Goal: Entertainment & Leisure: Browse casually

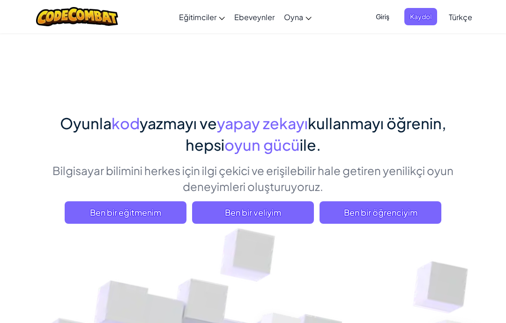
click at [415, 206] on span "Ben bir öğrenciyim" at bounding box center [380, 212] width 122 height 22
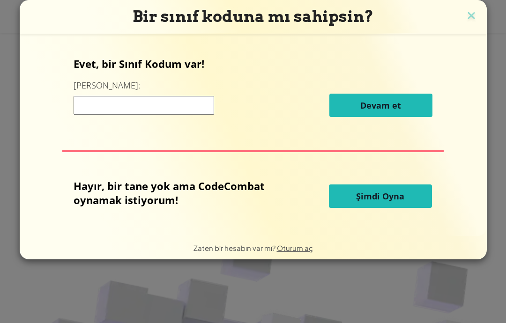
click at [93, 188] on p "Hayır, bir tane yok ama CodeCombat oynamak istiyorum!" at bounding box center [178, 193] width 208 height 28
click at [378, 197] on span "Şimdi Oyna" at bounding box center [380, 196] width 48 height 11
click at [399, 191] on button "Şimdi Oyna" at bounding box center [380, 196] width 103 height 23
click at [413, 195] on button "Şimdi Oyna" at bounding box center [380, 196] width 103 height 23
click at [404, 194] on button "Şimdi Oyna" at bounding box center [380, 196] width 103 height 23
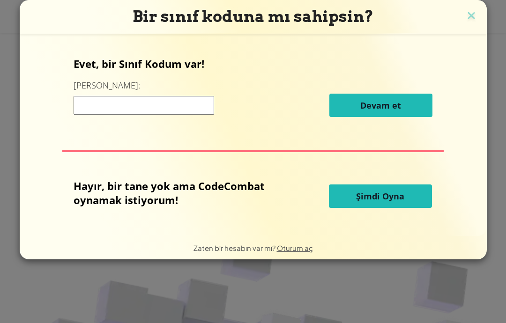
click at [402, 195] on span "Şimdi Oyna" at bounding box center [380, 196] width 48 height 11
click at [400, 195] on span "Şimdi Oyna" at bounding box center [380, 196] width 48 height 11
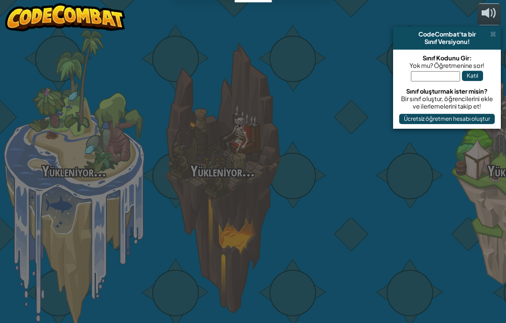
select select "tr"
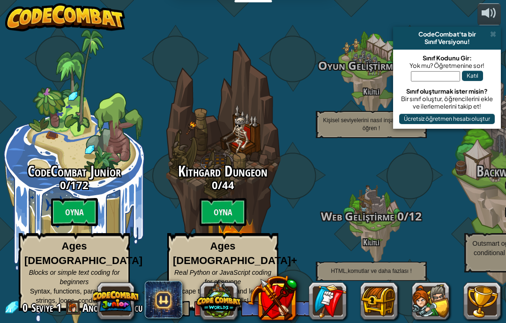
click at [233, 216] on btn "Oyna" at bounding box center [223, 212] width 47 height 28
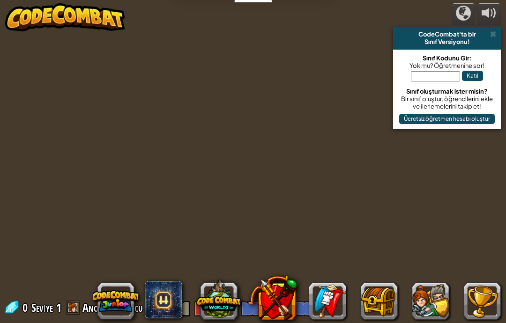
select select "tr"
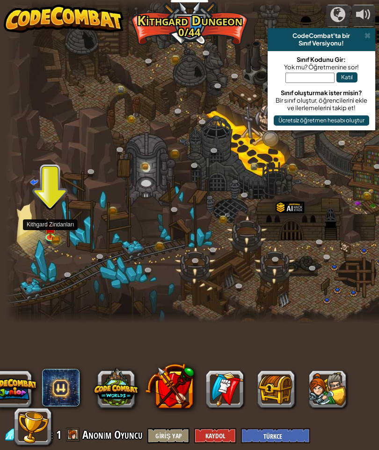
click at [52, 233] on img at bounding box center [50, 228] width 12 height 20
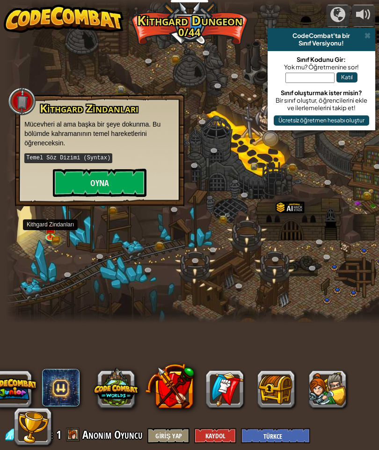
click at [82, 181] on button "Oyna" at bounding box center [100, 183] width 94 height 28
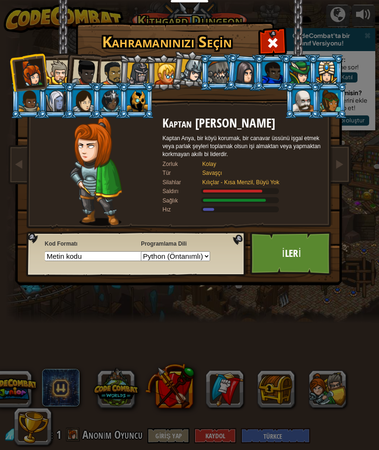
click at [169, 78] on div at bounding box center [166, 74] width 22 height 22
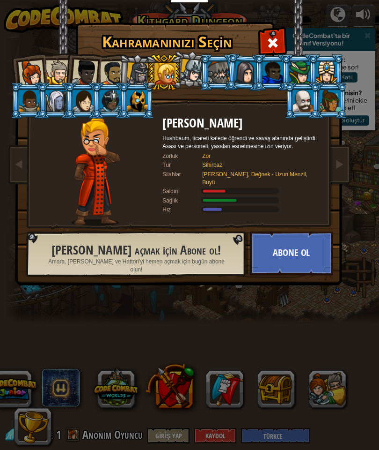
click at [136, 74] on div at bounding box center [138, 73] width 22 height 22
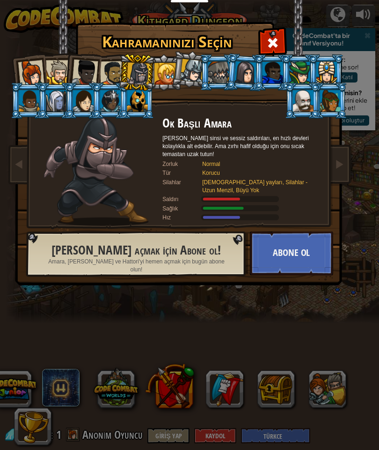
click at [110, 75] on div at bounding box center [112, 73] width 25 height 25
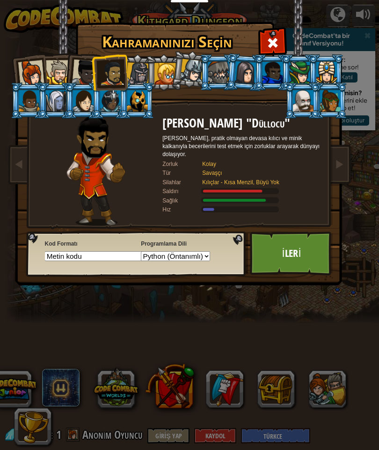
click at [82, 76] on div at bounding box center [85, 72] width 26 height 26
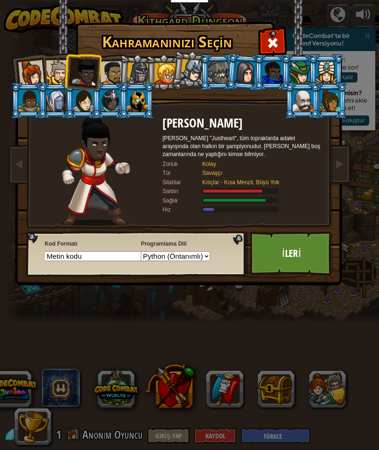
click at [60, 75] on div at bounding box center [58, 72] width 24 height 24
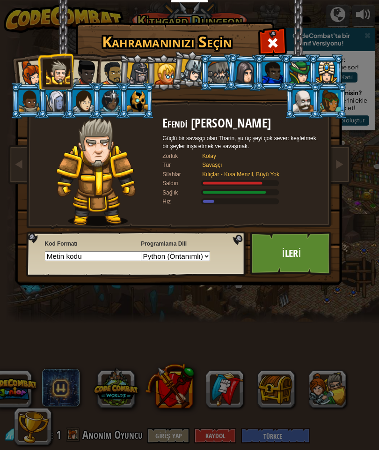
click at [35, 72] on div at bounding box center [31, 73] width 26 height 26
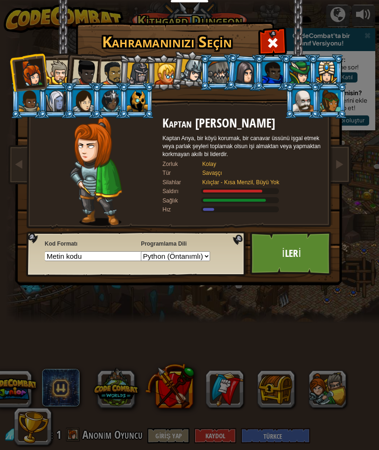
click at [115, 69] on div at bounding box center [112, 73] width 25 height 25
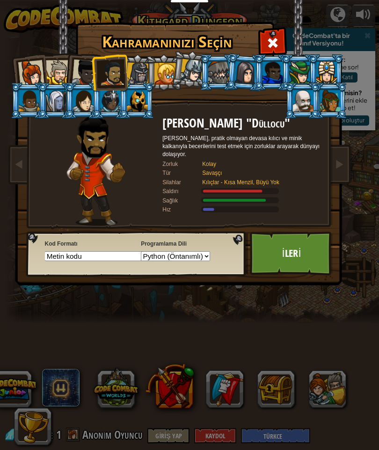
click at [100, 67] on div at bounding box center [112, 73] width 25 height 25
click at [84, 76] on div at bounding box center [85, 72] width 26 height 26
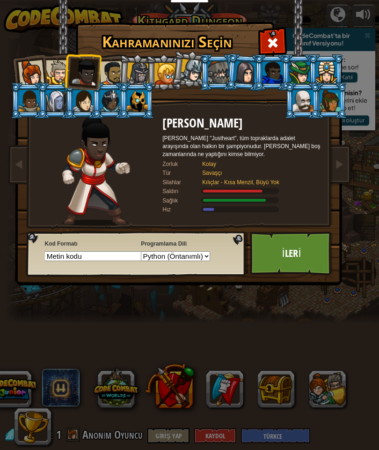
click at [61, 73] on div at bounding box center [58, 72] width 24 height 24
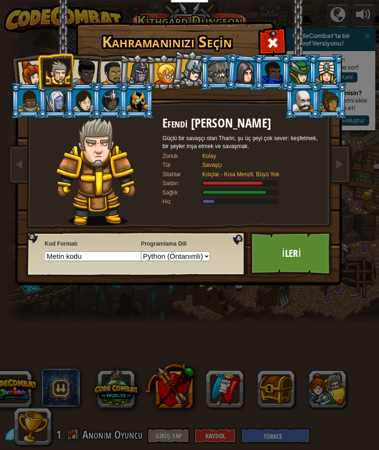
click at [37, 74] on div at bounding box center [31, 73] width 26 height 26
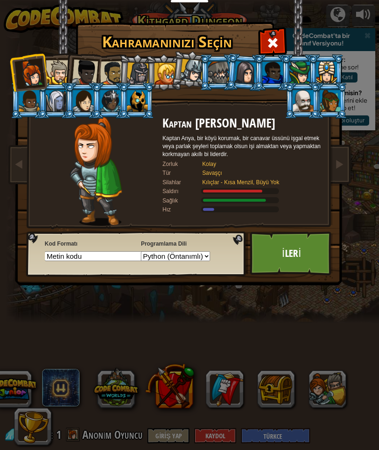
click at [111, 74] on div at bounding box center [112, 73] width 25 height 25
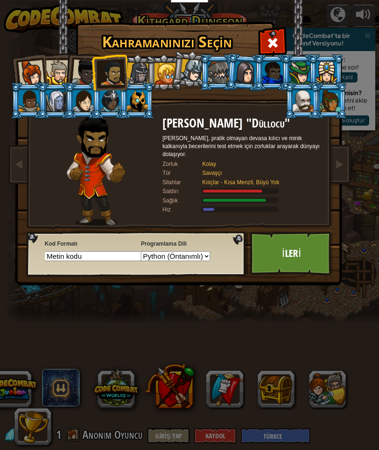
click at [305, 255] on link "İleri" at bounding box center [291, 253] width 83 height 44
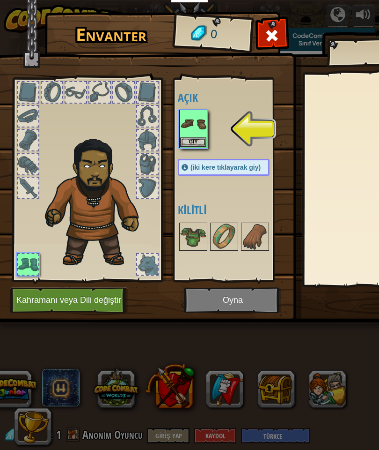
click at [195, 138] on button "Giy" at bounding box center [193, 142] width 26 height 10
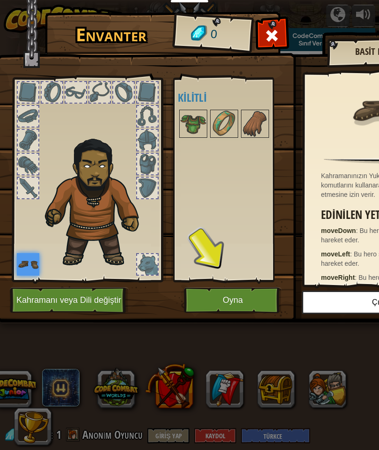
click at [199, 129] on img at bounding box center [193, 124] width 26 height 26
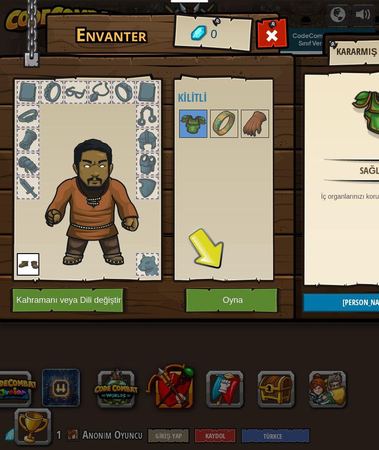
click at [241, 299] on button "Oyna" at bounding box center [233, 300] width 98 height 26
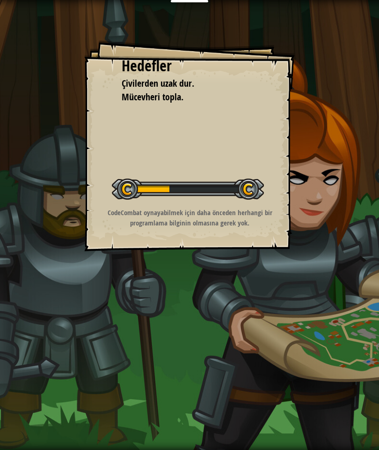
click at [339, 245] on div "Hedefler Çivilerden uzak dur. Mücevheri topla. Seviyeyi Başlat Yüklenemiyor Bu …" at bounding box center [189, 225] width 379 height 450
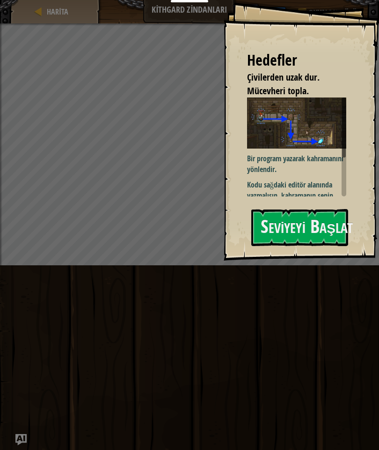
click at [315, 222] on button "Seviyeyi Başlat" at bounding box center [300, 227] width 97 height 37
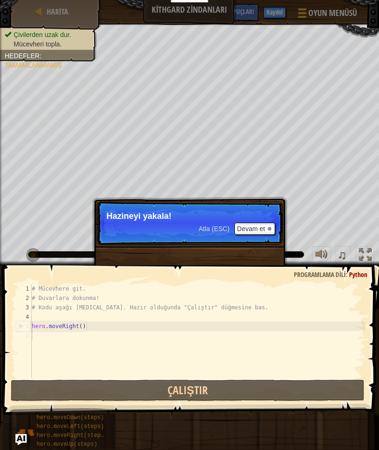
click at [259, 227] on button "Devam et" at bounding box center [255, 228] width 41 height 12
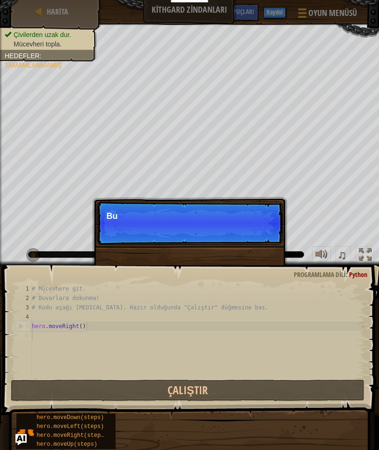
scroll to position [10, 9]
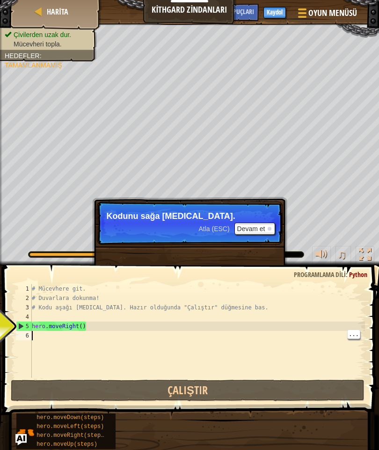
click at [47, 323] on div "# Mücevhere git. # Duvarlara dokunma! # Kodu aşağı [MEDICAL_DATA]. Hazır olduğu…" at bounding box center [197, 340] width 335 height 112
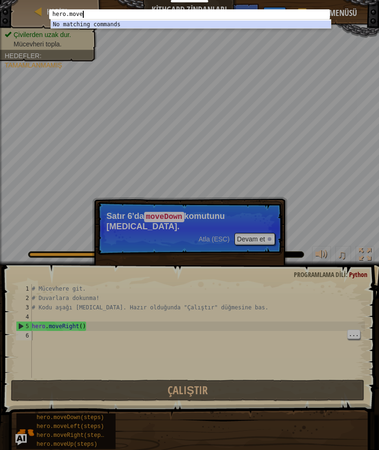
scroll to position [8, 9]
type textarea "aberightcde fg"
click at [379, 12] on div "aberightcde fg 1 hero.moveright ההההההההההההההההההההההההההההההההההההההההההההההה…" at bounding box center [189, 225] width 379 height 450
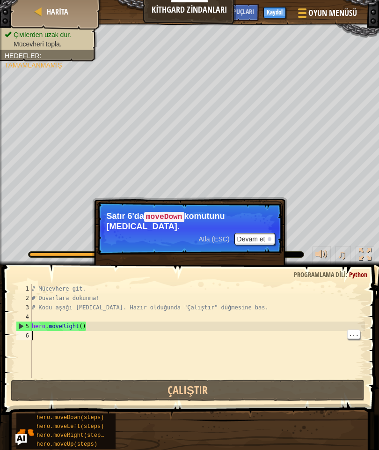
click at [259, 233] on button "Devam et" at bounding box center [255, 239] width 41 height 12
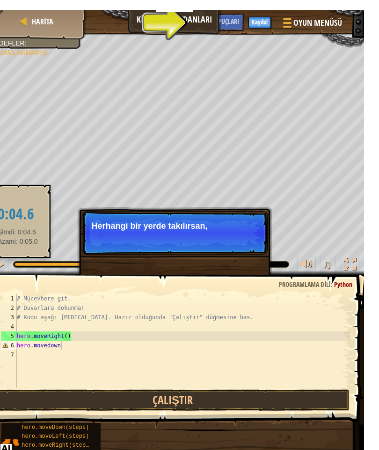
scroll to position [0, 0]
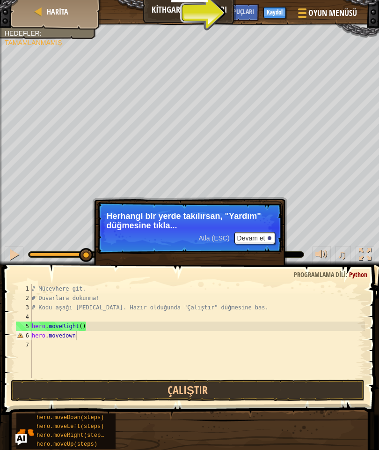
click at [243, 244] on button "Devam et" at bounding box center [255, 238] width 41 height 12
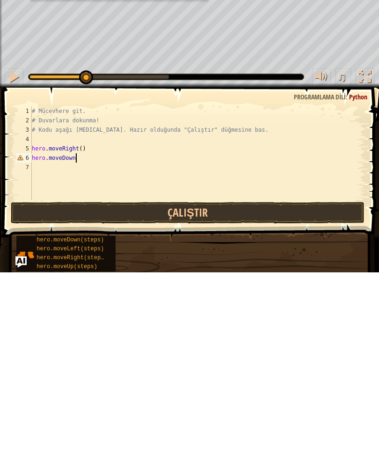
scroll to position [10, 26]
click at [238, 323] on button "Çalıştır" at bounding box center [188, 390] width 355 height 22
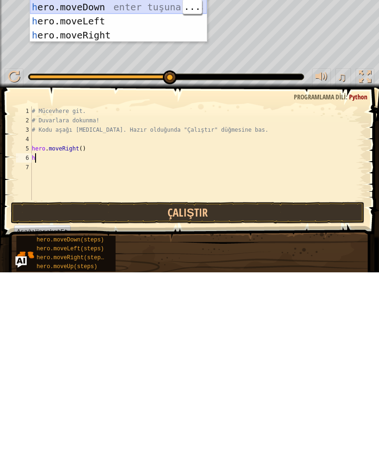
click at [121, 163] on div "h ero.moveUp enter tuşuna bas h ero.moveDown enter tuşuna bas h ero.moveLeft en…" at bounding box center [118, 205] width 177 height 84
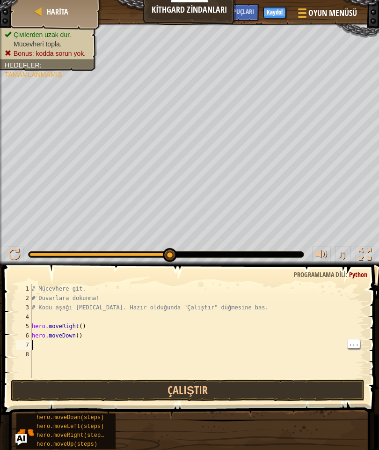
click at [353, 323] on div "# Mücevhere git. # Duvarlara dokunma! # Kodu aşağı [MEDICAL_DATA]. Hazır olduğu…" at bounding box center [197, 340] width 335 height 112
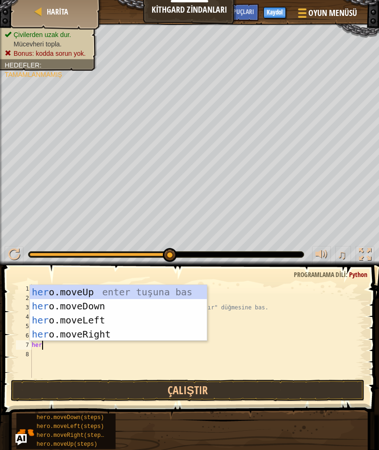
scroll to position [10, 23]
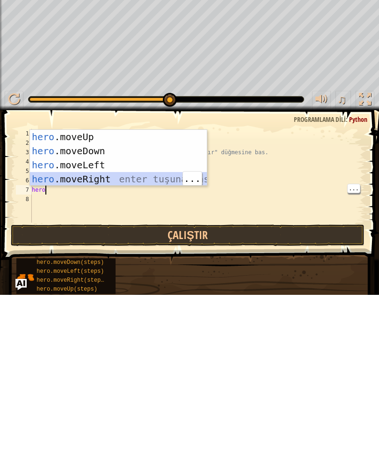
click at [87, 285] on div "hero .moveUp enter tuşuna bas hero .moveDown enter tuşuna bas hero .moveLeft en…" at bounding box center [118, 327] width 177 height 84
type textarea "abcde fg"
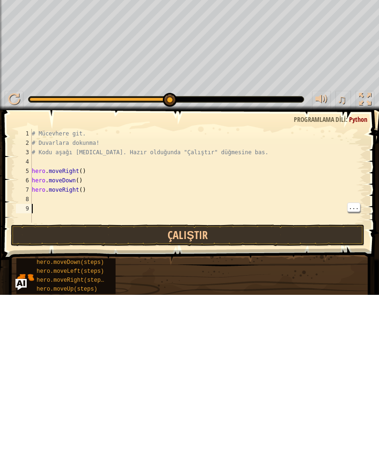
click at [39, 284] on div "# Mücevhere git. # Duvarlara dokunma! # Kodu aşağı [MEDICAL_DATA]. Hazır olduğu…" at bounding box center [197, 340] width 335 height 112
click at [38, 284] on div "# Mücevhere git. # Duvarlara dokunma! # Kodu aşağı [MEDICAL_DATA]. Hazır olduğu…" at bounding box center [197, 340] width 335 height 112
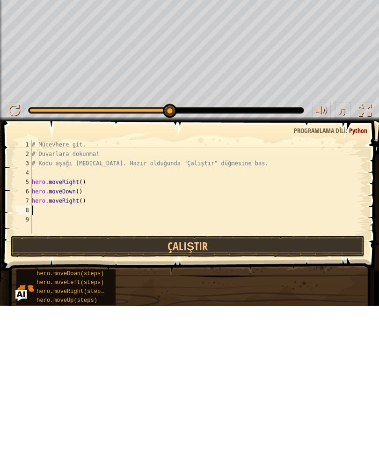
click at [254, 323] on button "Çalıştır" at bounding box center [188, 390] width 355 height 22
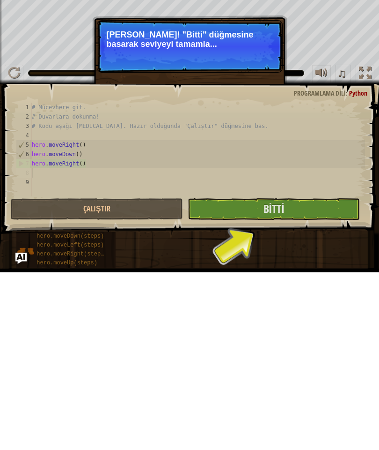
scroll to position [8, 0]
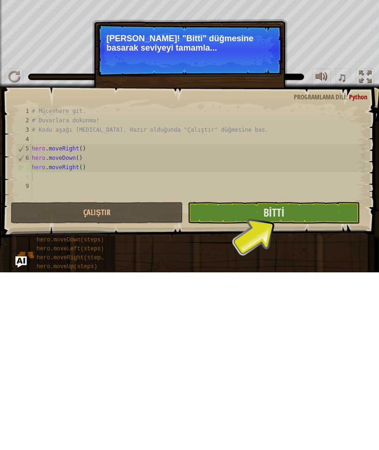
click at [290, 323] on button "Bitti" at bounding box center [274, 390] width 172 height 22
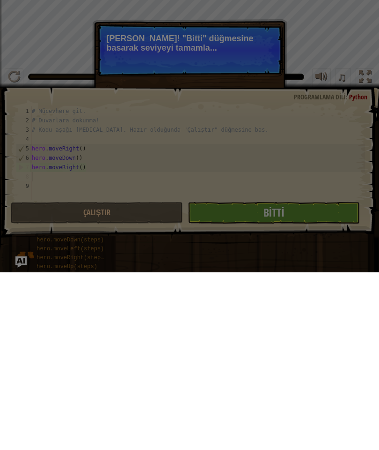
scroll to position [0, 0]
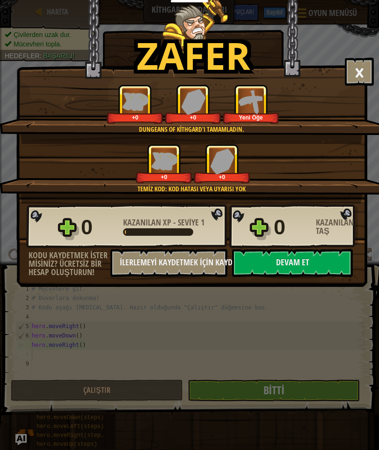
click at [302, 268] on button "Devam et" at bounding box center [292, 263] width 121 height 28
select select "tr"
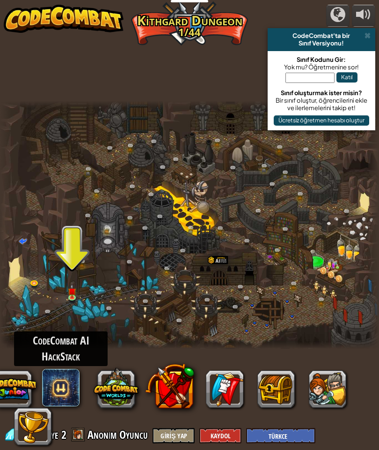
click at [59, 323] on span at bounding box center [60, 387] width 37 height 37
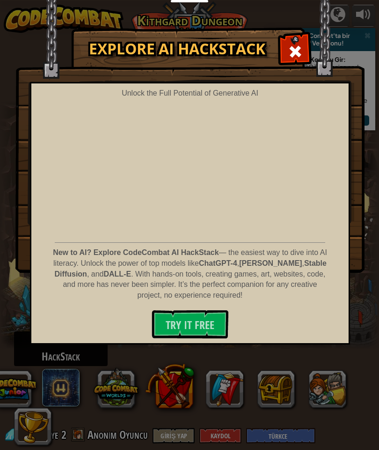
click at [304, 81] on img at bounding box center [189, 136] width 349 height 273
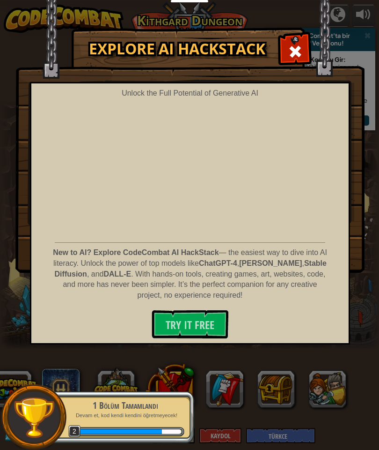
click at [294, 57] on span at bounding box center [295, 51] width 15 height 15
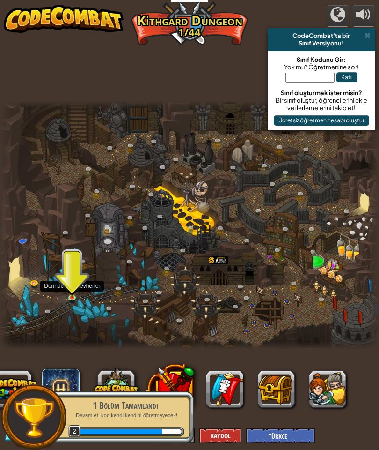
click at [68, 303] on link at bounding box center [74, 299] width 19 height 14
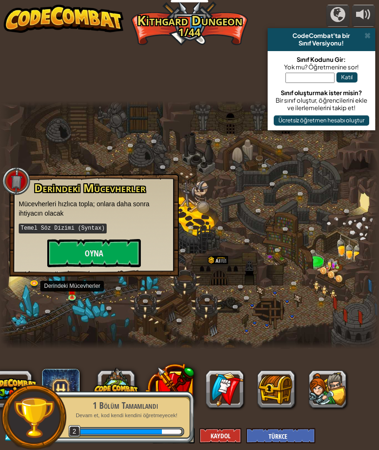
click at [116, 255] on button "Oyna" at bounding box center [94, 253] width 94 height 28
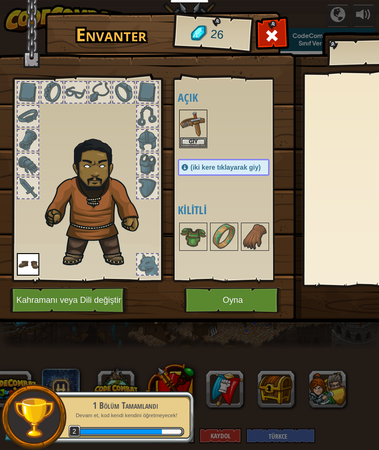
click at [191, 145] on button "Giy" at bounding box center [193, 142] width 26 height 10
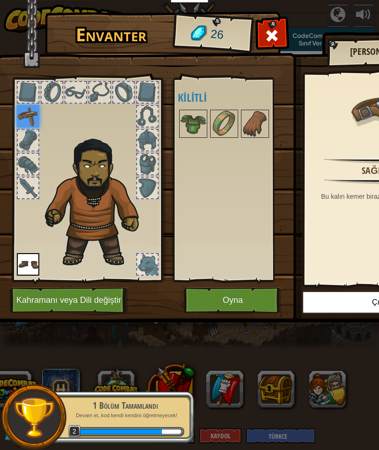
click at [241, 302] on button "Oyna" at bounding box center [233, 300] width 98 height 26
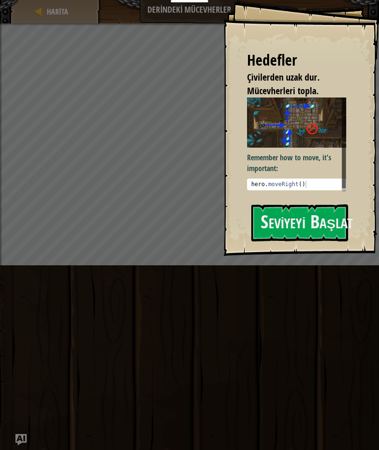
click at [321, 223] on button "Seviyeyi Başlat" at bounding box center [300, 222] width 97 height 37
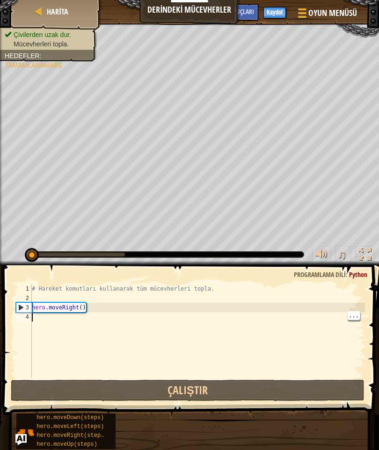
click at [49, 315] on div "# Hareket komutları kullanarak tüm mücevherleri topla. hero . moveRight ( )" at bounding box center [197, 340] width 335 height 112
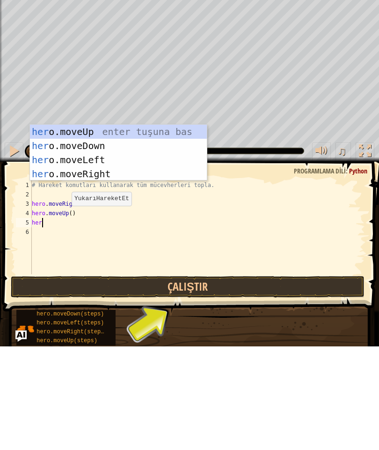
scroll to position [10, 23]
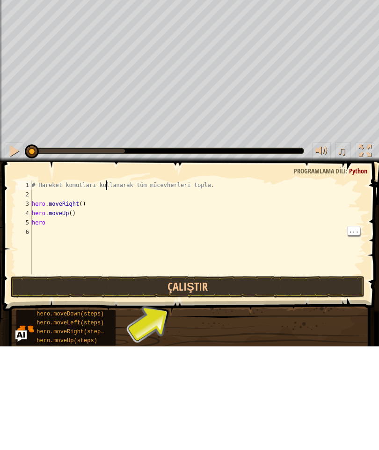
click at [57, 284] on div "# Hareket komutları kullanarak tüm mücevherleri topla. hero . moveRight ( ) her…" at bounding box center [197, 340] width 335 height 112
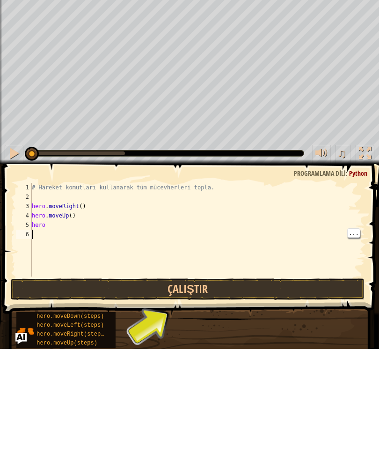
click at [56, 284] on div "# Hareket komutları kullanarak tüm mücevherleri topla. hero . moveRight ( ) her…" at bounding box center [197, 340] width 335 height 112
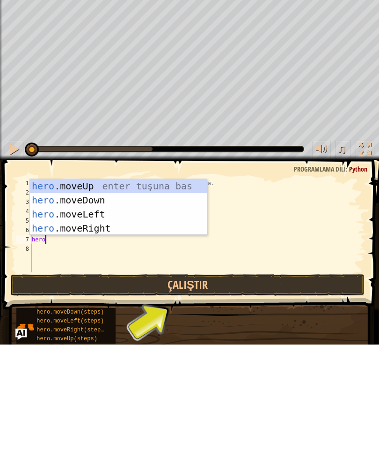
click at [101, 284] on div "hero .moveUp enter tuşuna bas hero .moveDown enter tuşuna bas hero .moveLeft en…" at bounding box center [118, 326] width 177 height 84
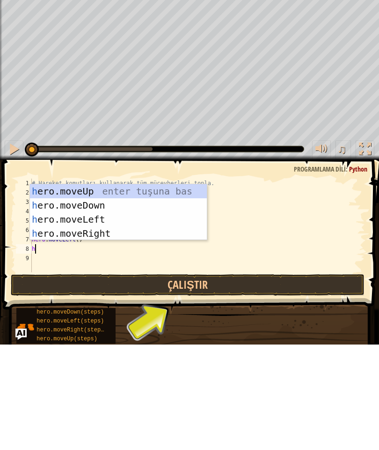
scroll to position [10, 16]
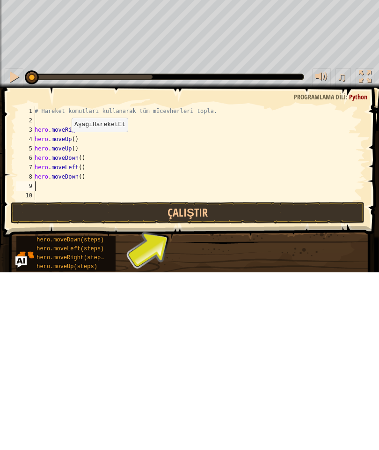
click at [284, 323] on button "Çalıştır" at bounding box center [188, 390] width 355 height 22
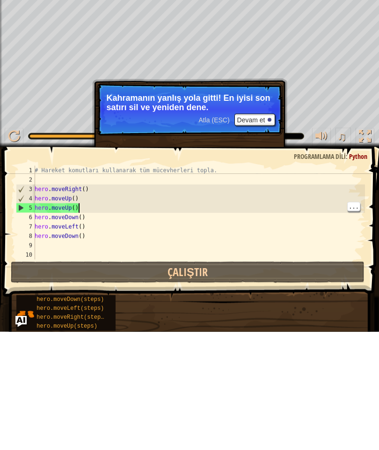
click at [77, 284] on div "# Hareket komutları kullanarak tüm mücevherleri topla. hero . moveRight ( ) her…" at bounding box center [199, 340] width 333 height 112
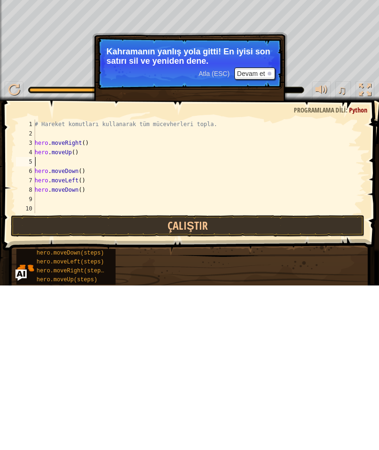
click at [258, 323] on button "Çalıştır" at bounding box center [188, 390] width 355 height 22
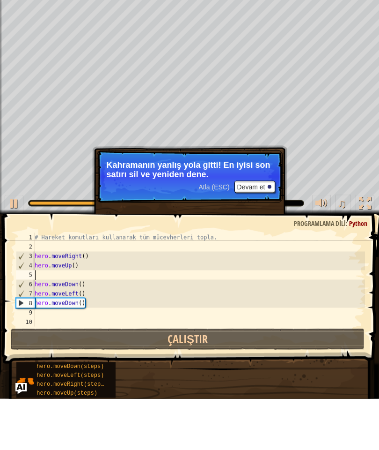
click at [247, 232] on button "Devam et" at bounding box center [255, 238] width 41 height 12
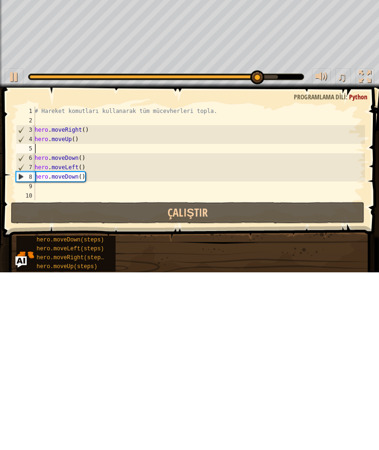
click at [261, 323] on button "Çalıştır" at bounding box center [188, 390] width 355 height 22
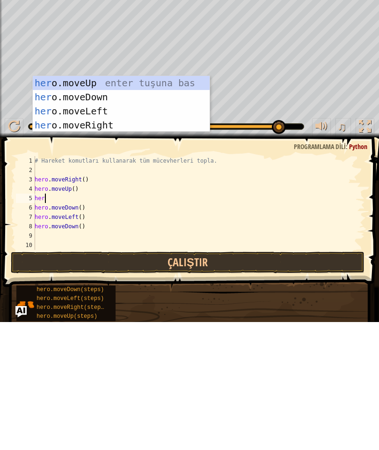
scroll to position [10, 23]
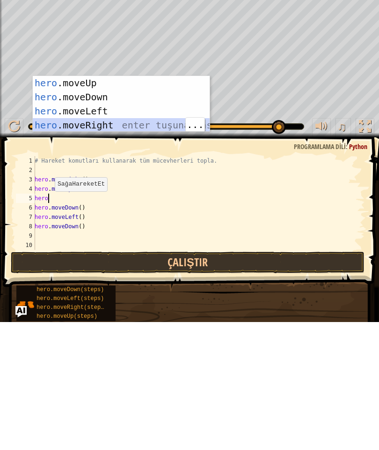
type textarea "abcde fg"
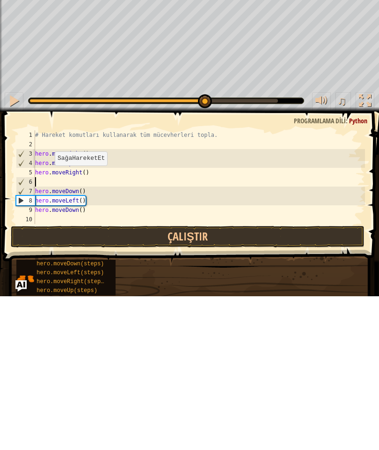
click at [280, 323] on button "Çalıştır" at bounding box center [188, 390] width 355 height 22
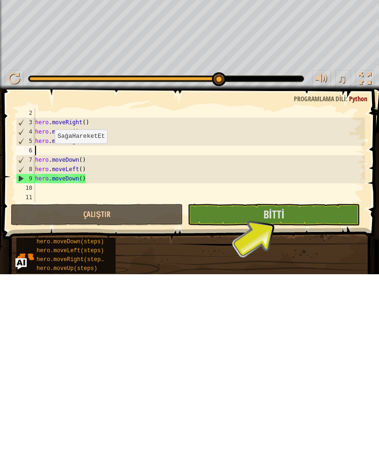
scroll to position [0, 0]
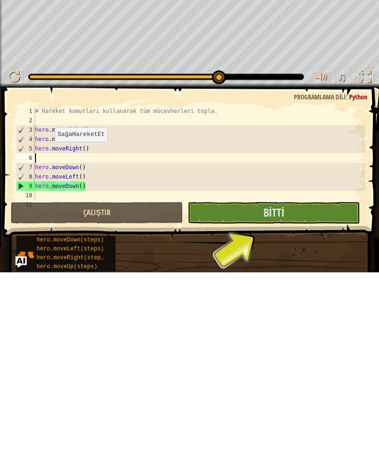
click at [279, 323] on button "Bitti" at bounding box center [274, 390] width 172 height 22
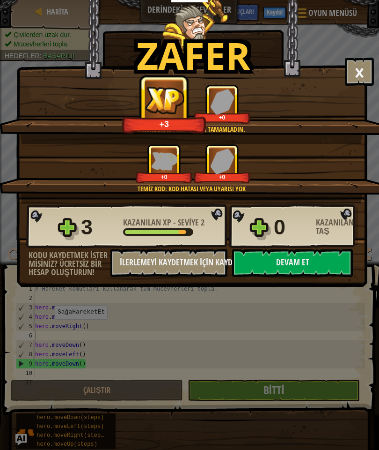
click at [295, 271] on button "Devam et" at bounding box center [292, 263] width 121 height 28
select select "tr"
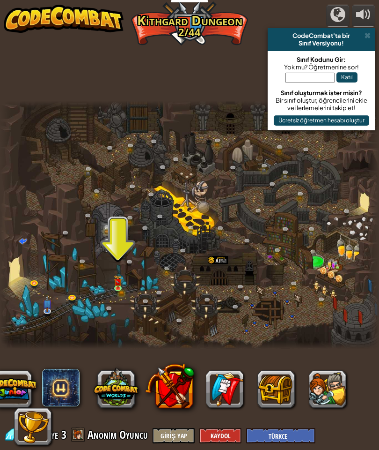
click at [123, 295] on link at bounding box center [120, 290] width 19 height 14
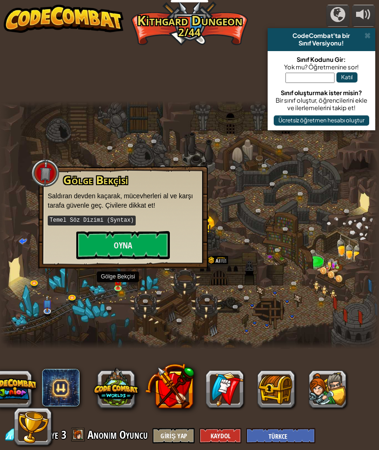
click at [150, 249] on button "Oyna" at bounding box center [123, 245] width 94 height 28
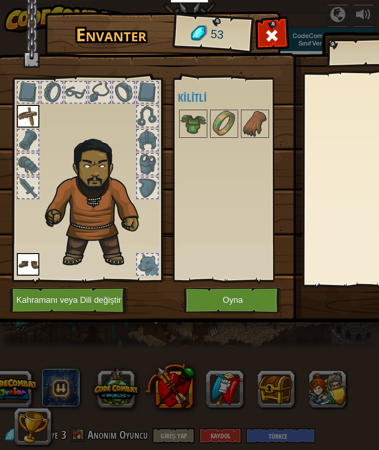
click at [252, 304] on button "Oyna" at bounding box center [233, 300] width 98 height 26
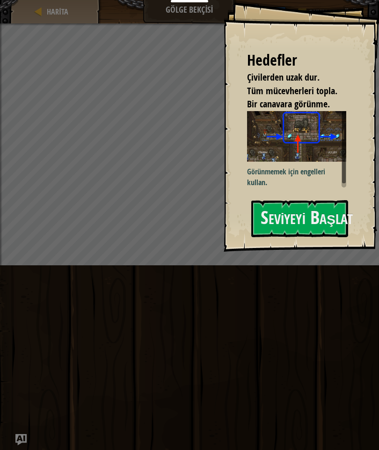
click at [298, 212] on button "Seviyeyi Başlat" at bounding box center [300, 218] width 97 height 37
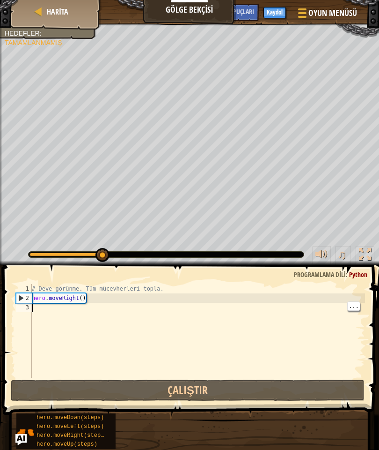
click at [69, 323] on div "# Deve görünme. Tüm mücevherleri topla. hero . moveRight ( )" at bounding box center [197, 340] width 335 height 112
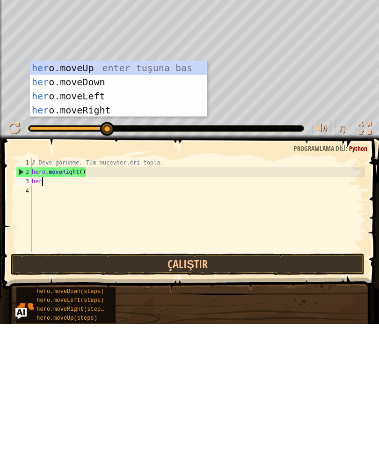
scroll to position [10, 16]
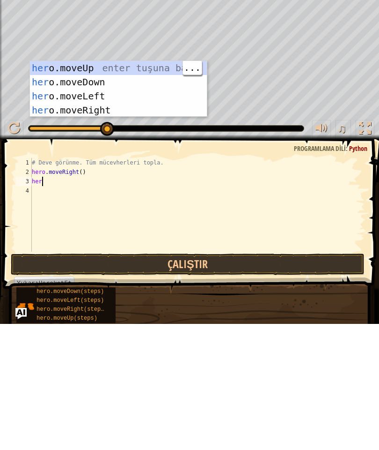
click at [127, 187] on div "her o.moveUp enter tuşuna bas her o.moveDown enter tuşuna bas her o.moveLeft en…" at bounding box center [118, 229] width 177 height 84
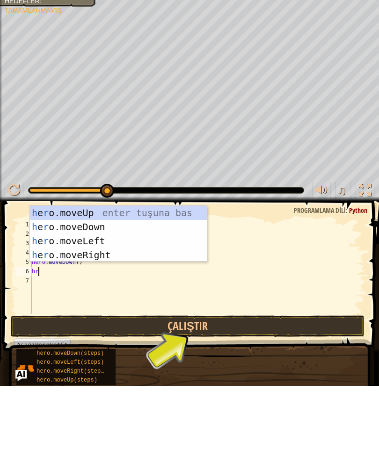
scroll to position [10, 20]
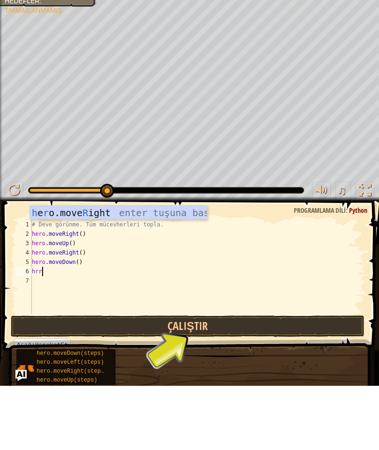
type textarea "abcde fg"
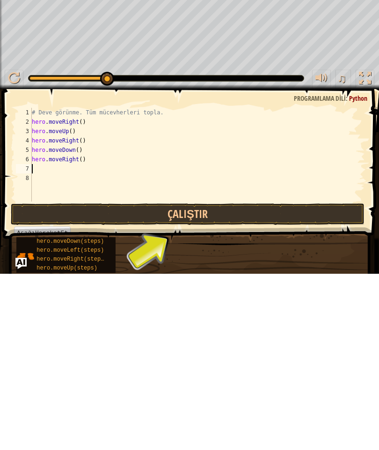
click at [282, 323] on button "Çalıştır" at bounding box center [188, 390] width 355 height 22
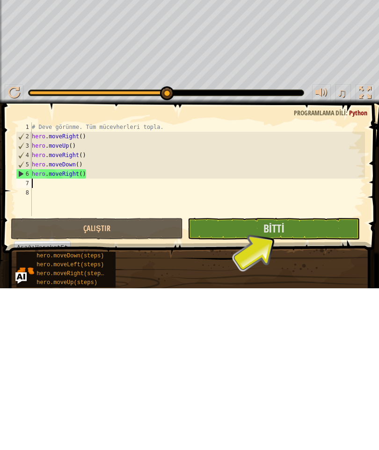
scroll to position [9, 0]
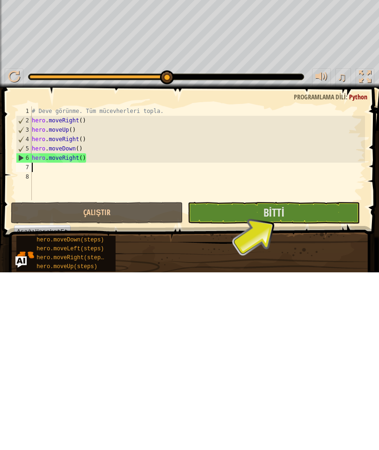
click at [291, 323] on button "Bitti" at bounding box center [274, 390] width 172 height 22
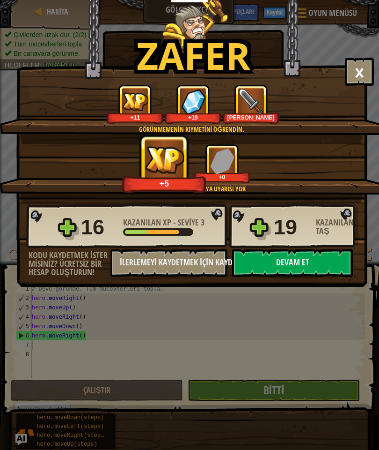
click at [322, 269] on button "Devam et" at bounding box center [292, 263] width 121 height 28
select select "tr"
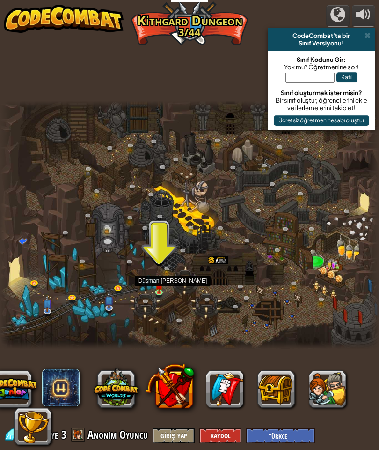
click at [157, 294] on link at bounding box center [161, 294] width 19 height 14
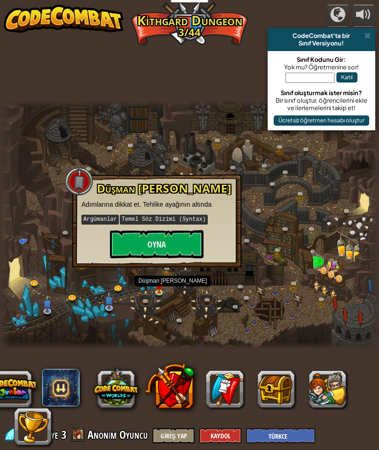
click at [176, 246] on button "Oyna" at bounding box center [157, 244] width 94 height 28
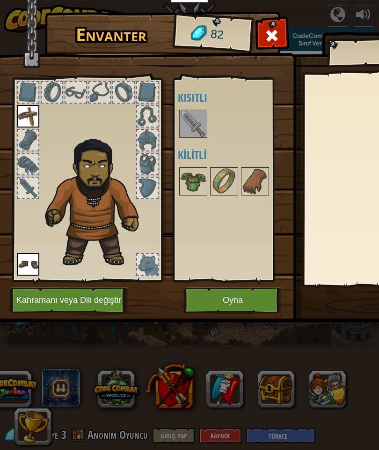
click at [188, 125] on img at bounding box center [193, 124] width 26 height 26
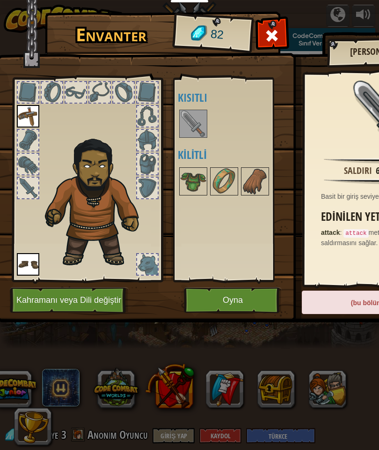
click at [242, 306] on button "Oyna" at bounding box center [233, 300] width 98 height 26
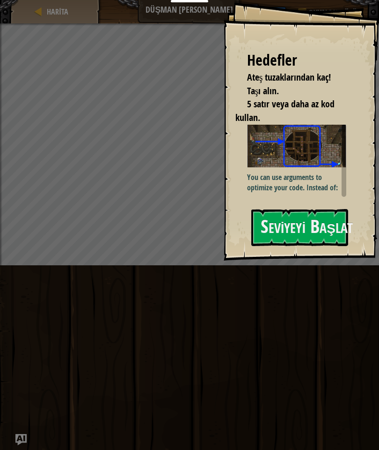
click at [313, 236] on button "Seviyeyi Başlat" at bounding box center [300, 227] width 97 height 37
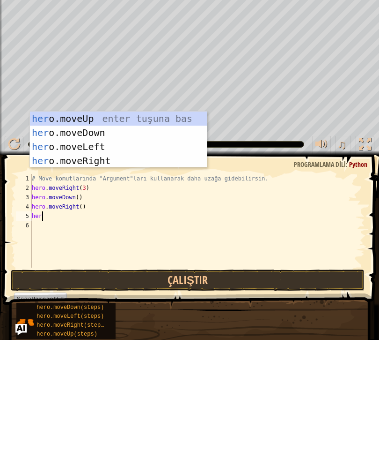
scroll to position [10, 23]
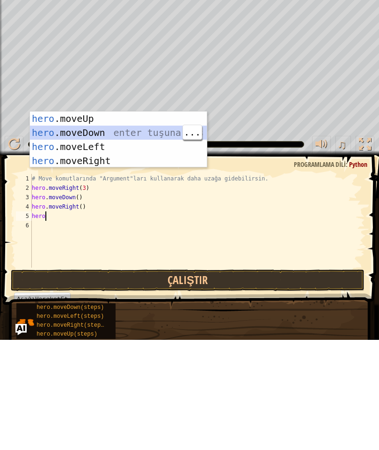
click at [99, 222] on div "hero .moveUp enter tuşuna bas hero .moveDown enter tuşuna bas hero .moveLeft en…" at bounding box center [118, 264] width 177 height 84
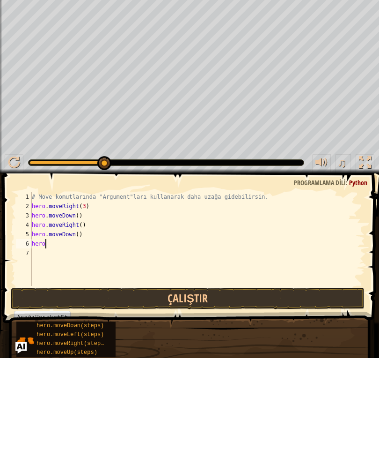
scroll to position [10, 26]
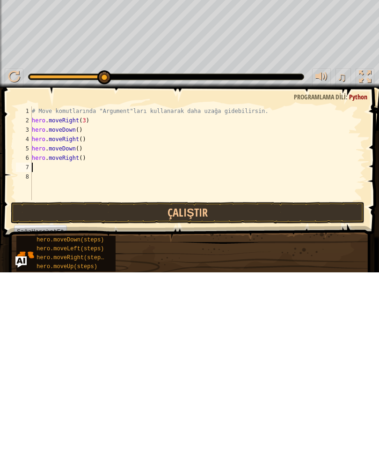
click at [253, 323] on button "Çalıştır" at bounding box center [188, 390] width 355 height 22
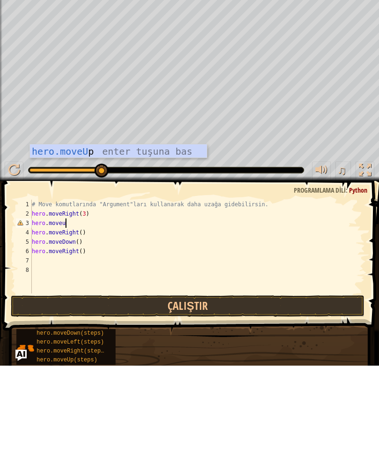
scroll to position [10, 16]
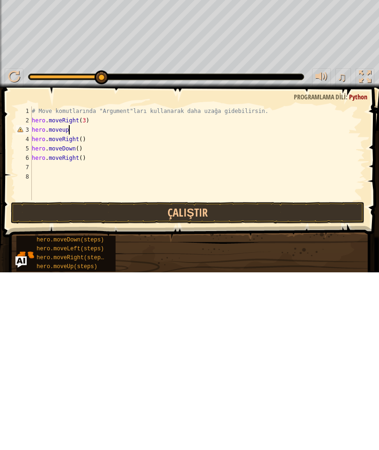
click at [247, 323] on button "Çalıştır" at bounding box center [188, 390] width 355 height 22
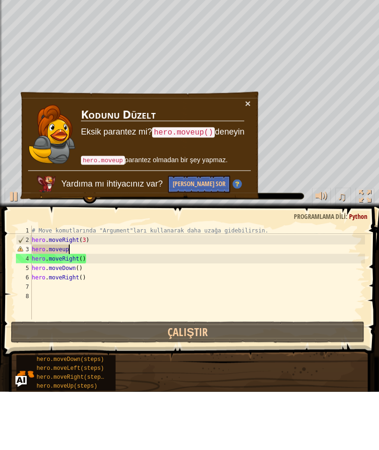
click at [251, 156] on button "×" at bounding box center [248, 161] width 6 height 10
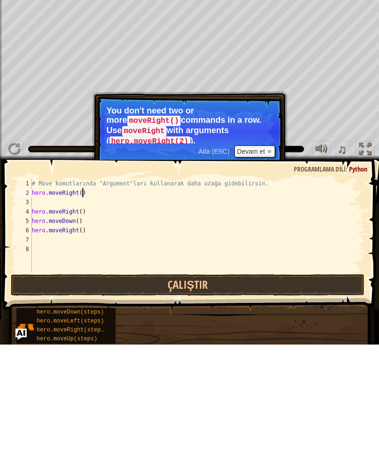
scroll to position [10, 13]
click at [46, 284] on div "# Move komutlarında "Argument"ları kullanarak daha uzağa gidebilirsin. hero . m…" at bounding box center [197, 340] width 335 height 112
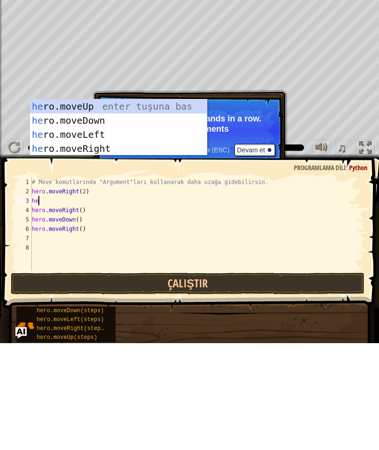
scroll to position [10, 20]
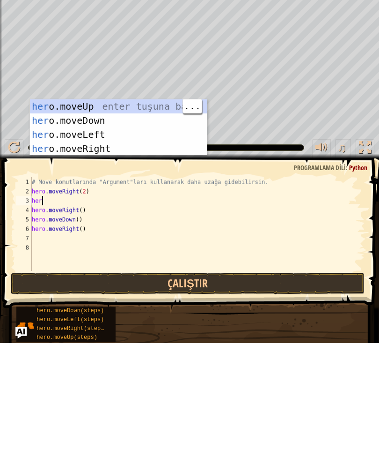
click at [111, 284] on div "# Move komutlarında "Argument"ları kullanarak daha uzağa gidebilirsin. hero . m…" at bounding box center [197, 340] width 335 height 112
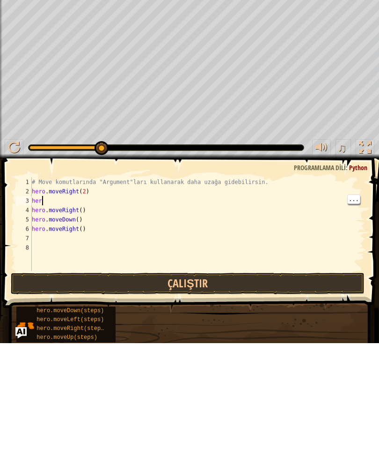
scroll to position [10, 13]
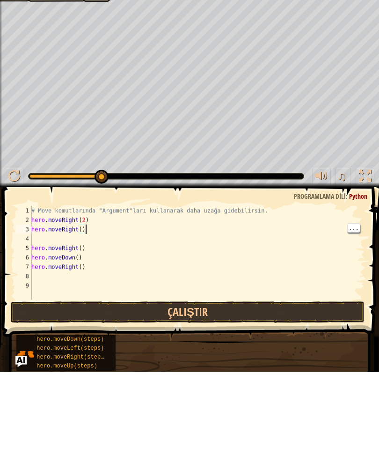
click at [86, 284] on div "# Move komutlarında "Argument"ları kullanarak daha uzağa gidebilirsin. hero . m…" at bounding box center [198, 340] width 336 height 112
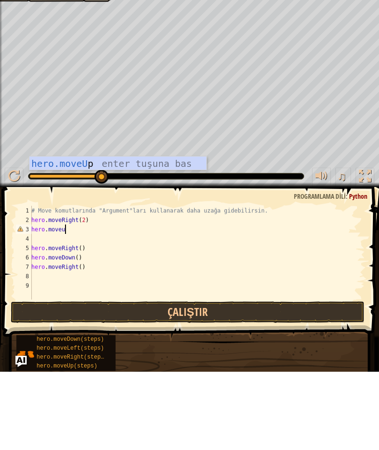
scroll to position [10, 16]
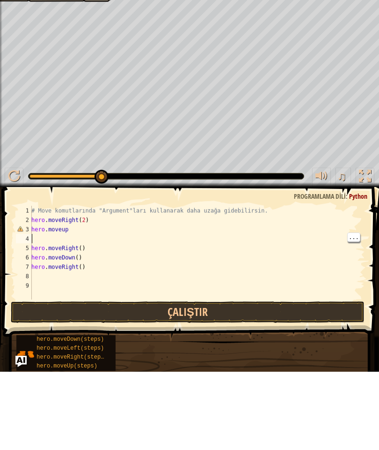
click at [79, 284] on div "# Move komutlarında "Argument"ları kullanarak daha uzağa gidebilirsin. hero . m…" at bounding box center [198, 340] width 336 height 112
click at [75, 284] on div "# Move komutlarında "Argument"ları kullanarak daha uzağa gidebilirsin. hero . m…" at bounding box center [198, 340] width 336 height 112
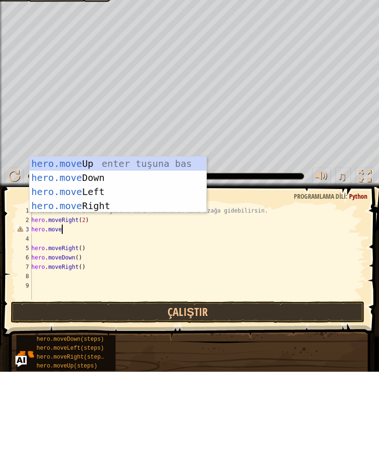
scroll to position [10, 13]
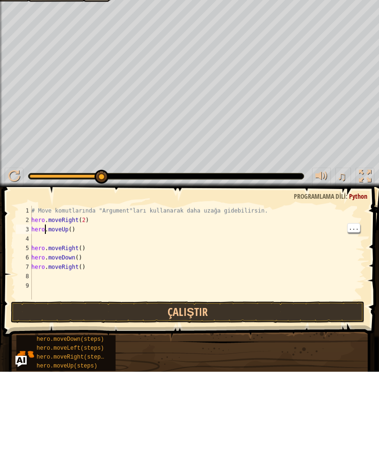
click at [44, 284] on div "# Move komutlarında "Argument"ları kullanarak daha uzağa gidebilirsin. hero . m…" at bounding box center [198, 340] width 336 height 112
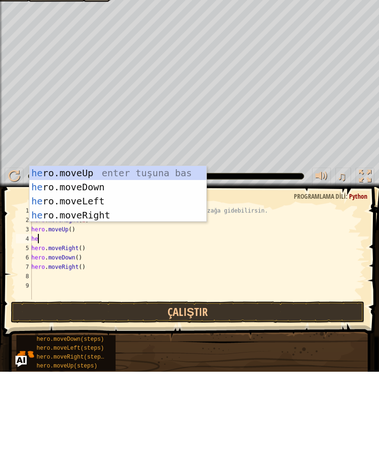
scroll to position [10, 16]
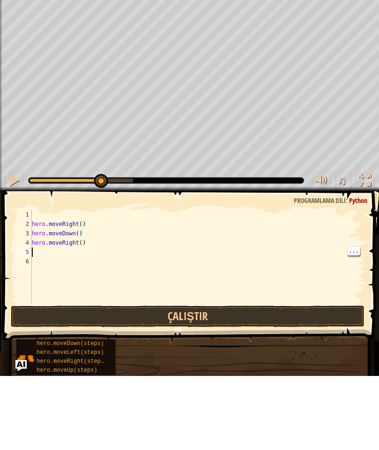
click at [89, 284] on div "hero . moveRight ( ) hero . moveDown ( ) hero . moveRight ( )" at bounding box center [197, 340] width 335 height 112
click at [101, 284] on div "hero . moveRight ( ) hero . moveDown ( ) hero . moveRight ( )" at bounding box center [197, 340] width 335 height 112
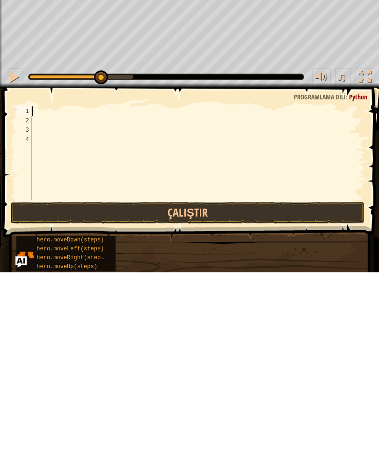
click at [286, 323] on button "Çalıştır" at bounding box center [188, 390] width 355 height 22
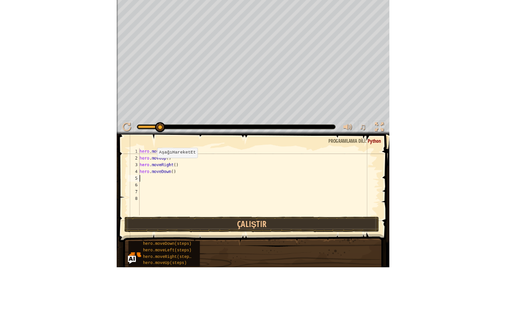
scroll to position [10, 13]
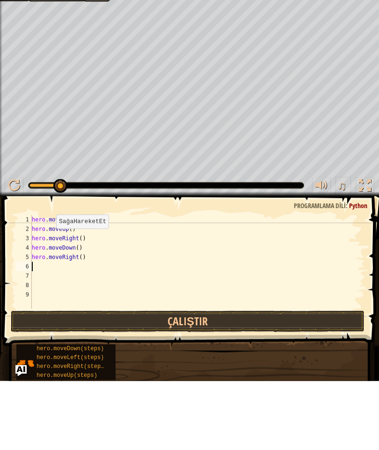
click at [8, 248] on div at bounding box center [14, 254] width 12 height 12
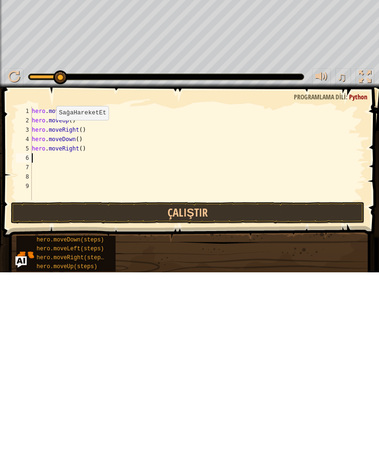
click at [299, 323] on button "Çalıştır" at bounding box center [188, 390] width 355 height 22
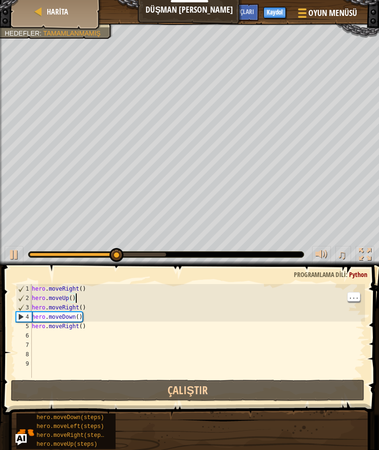
click at [88, 295] on div "hero . moveRight ( ) hero . moveUp ( ) hero . moveRight ( ) hero . moveDown ( )…" at bounding box center [197, 340] width 335 height 112
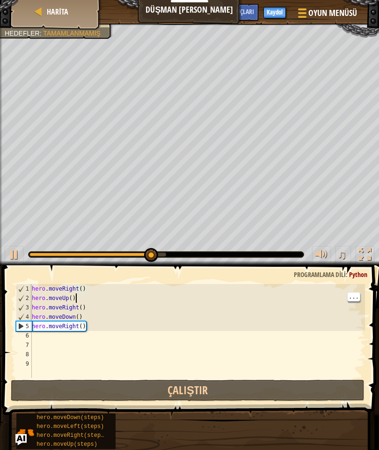
click at [97, 296] on div "hero . moveRight ( ) hero . moveUp ( ) hero . moveRight ( ) hero . moveDown ( )…" at bounding box center [197, 340] width 335 height 112
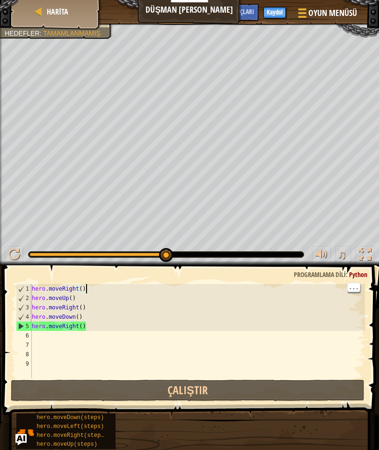
click at [103, 294] on div "hero . moveRight ( ) hero . moveUp ( ) hero . moveRight ( ) hero . moveDown ( )…" at bounding box center [197, 340] width 335 height 112
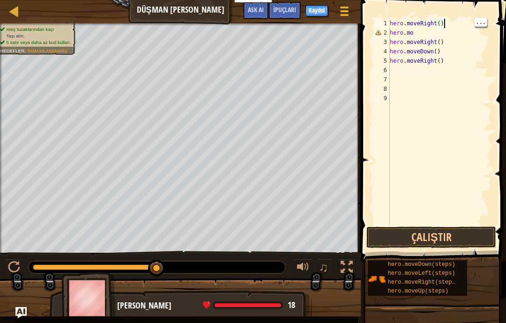
click at [444, 22] on div "hero . moveRight ( ) hero . mo hero . moveRight ( ) hero . moveDown ( ) hero . …" at bounding box center [440, 131] width 104 height 225
click at [452, 63] on div "hero . moveRight ( 3 ) hero . mo hero . moveRight ( ) hero . moveDown ( ) hero …" at bounding box center [440, 131] width 104 height 225
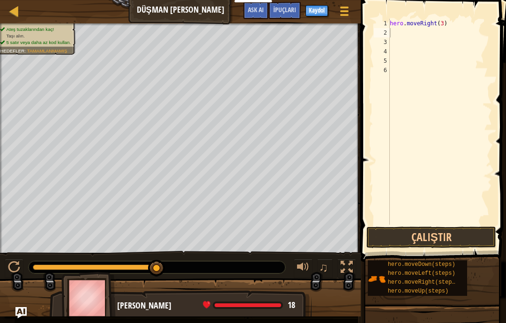
click at [462, 235] on button "Çalıştır" at bounding box center [431, 238] width 130 height 22
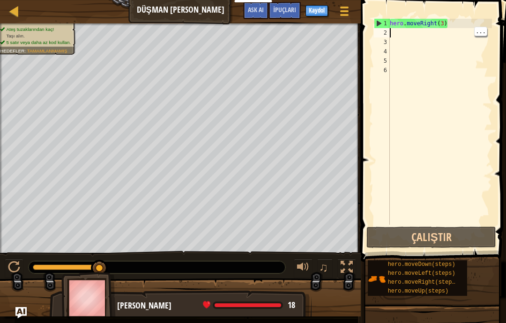
click at [404, 31] on div "hero . moveRight ( 3 )" at bounding box center [440, 131] width 104 height 225
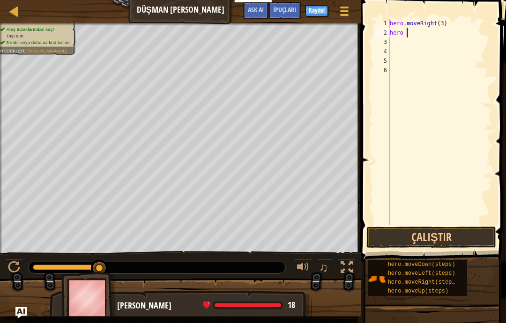
scroll to position [10, 13]
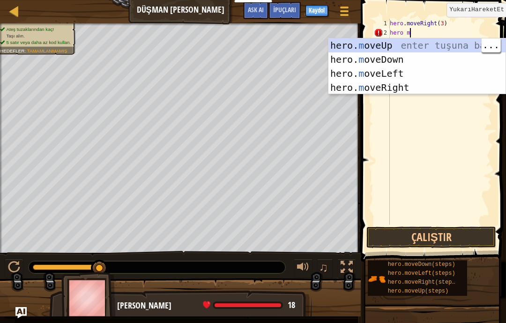
click at [440, 44] on div "hero. m oveUp enter tuşuna bas hero. m oveDown enter tuşuna bas hero. [PERSON_N…" at bounding box center [416, 80] width 177 height 84
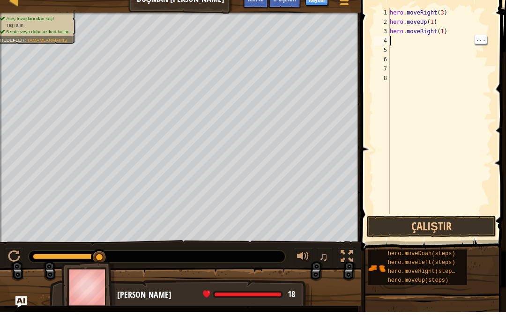
click at [402, 42] on div "hero . moveRight ( 3 ) hero . moveUp ( 1 ) hero . moveRight ( 1 )" at bounding box center [440, 131] width 104 height 225
click at [437, 43] on div "hero . moveRight ( 3 ) hero . moveUp ( 1 ) hero . moveRight ( 1 ) hero . moveDo…" at bounding box center [440, 131] width 104 height 225
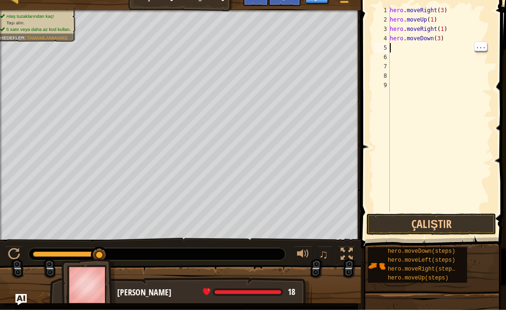
click at [403, 50] on div "hero . moveRight ( 3 ) hero . moveUp ( 1 ) hero . moveRight ( 1 ) hero . moveDo…" at bounding box center [440, 131] width 104 height 225
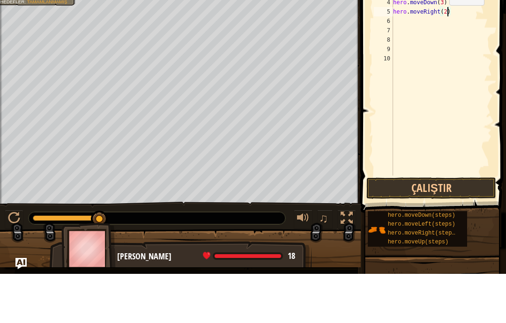
type textarea "abcde fg"
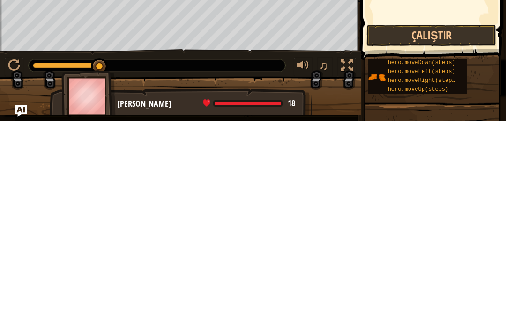
click at [426, 227] on button "Çalıştır" at bounding box center [431, 238] width 130 height 22
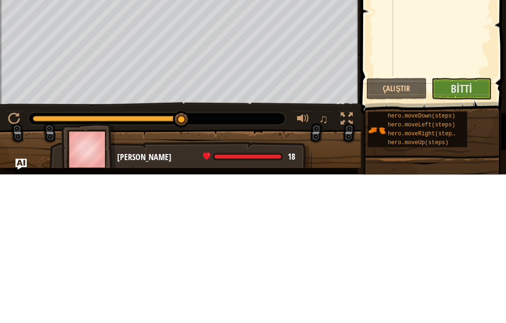
click at [458, 230] on span "Bitti" at bounding box center [461, 237] width 21 height 15
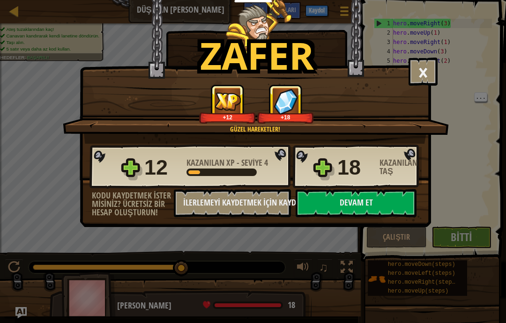
click at [371, 208] on button "Devam et" at bounding box center [356, 203] width 121 height 28
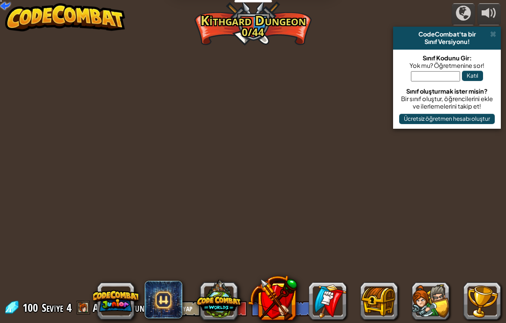
select select "tr"
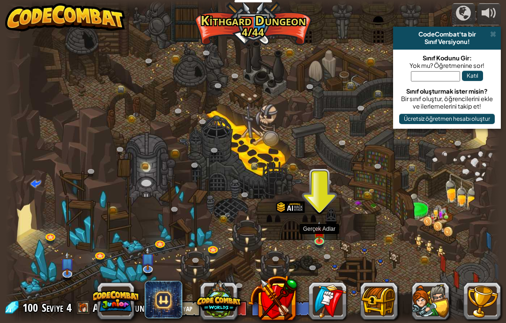
click at [321, 239] on img at bounding box center [319, 232] width 12 height 21
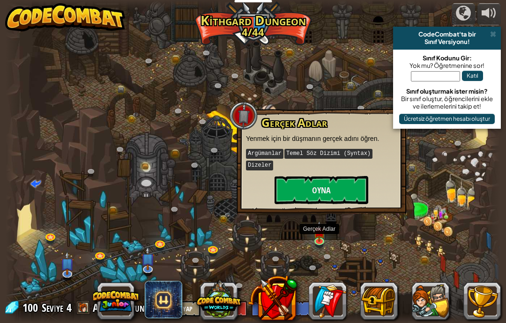
click at [341, 197] on button "Oyna" at bounding box center [321, 190] width 94 height 28
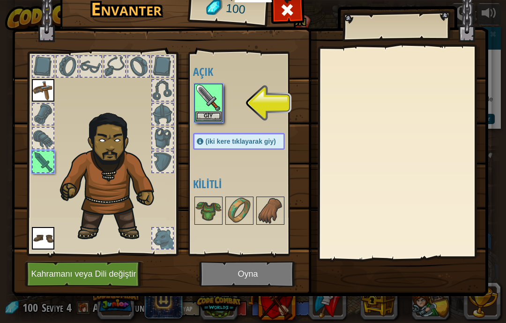
click at [217, 119] on button "Giy" at bounding box center [208, 116] width 26 height 10
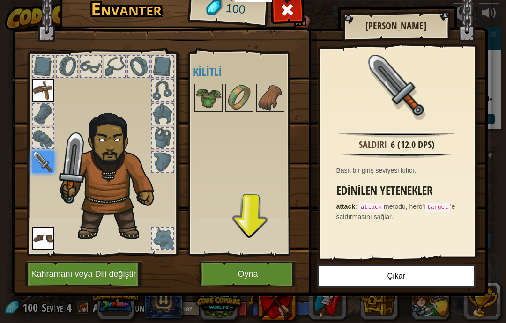
click at [268, 274] on button "Oyna" at bounding box center [248, 274] width 98 height 26
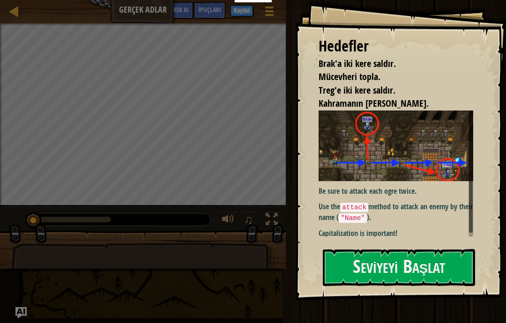
click at [397, 264] on button "Seviyeyi Başlat" at bounding box center [399, 267] width 152 height 37
